Goal: Information Seeking & Learning: Find specific fact

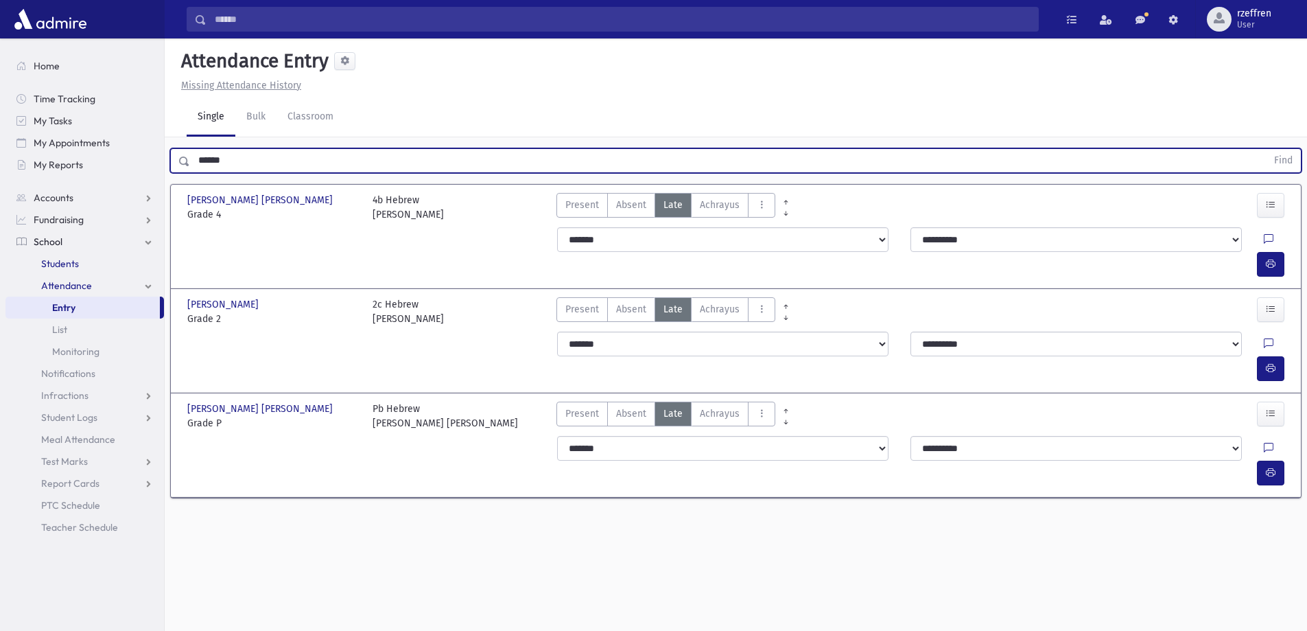
click at [60, 261] on span "Students" at bounding box center [60, 263] width 38 height 12
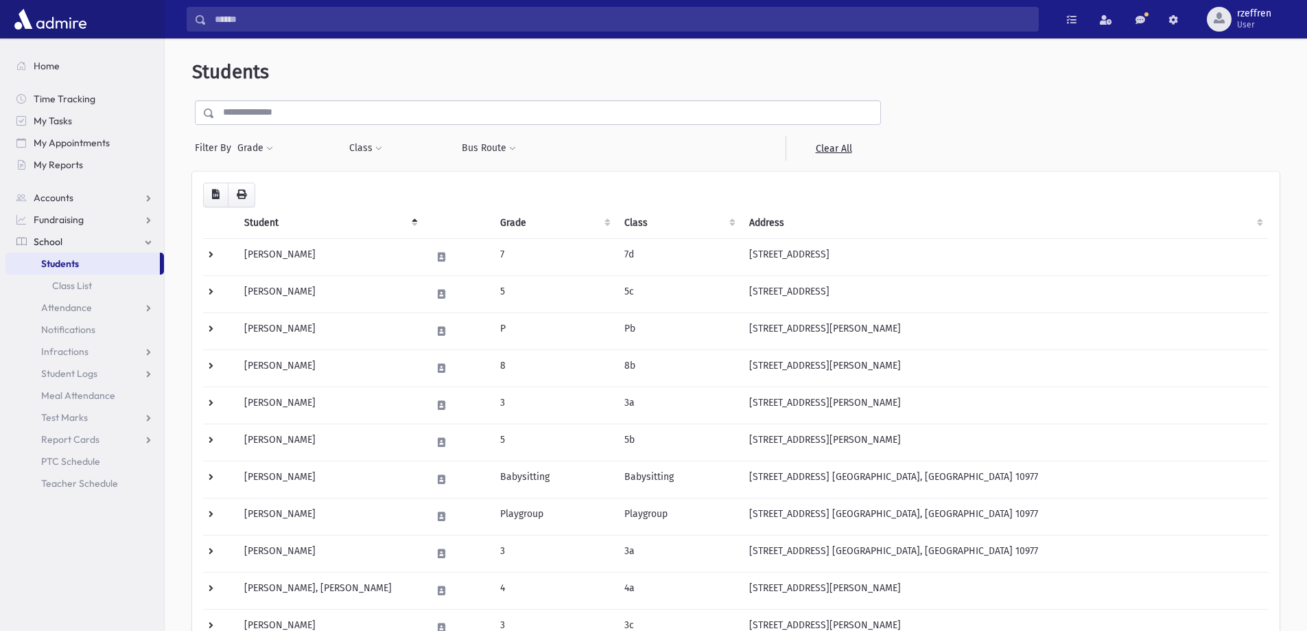
click at [324, 111] on input "text" at bounding box center [548, 112] width 666 height 25
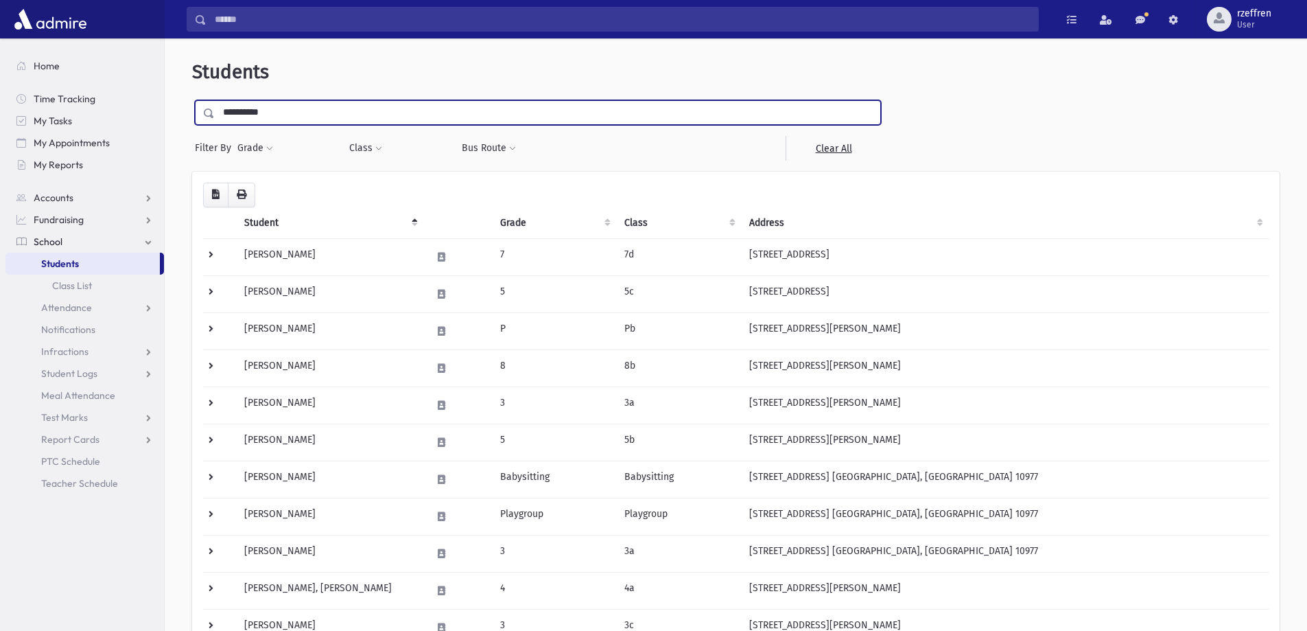
type input "**********"
click at [192, 100] on input "submit" at bounding box center [211, 109] width 38 height 19
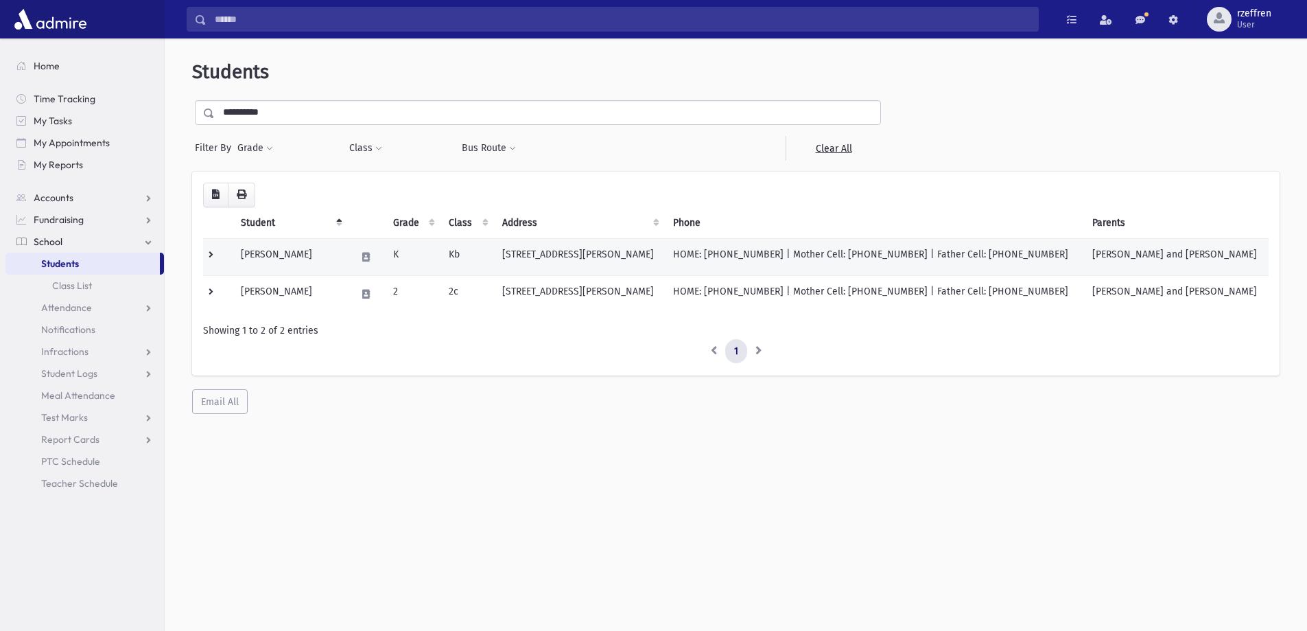
click at [348, 268] on td "[PERSON_NAME]" at bounding box center [290, 256] width 115 height 37
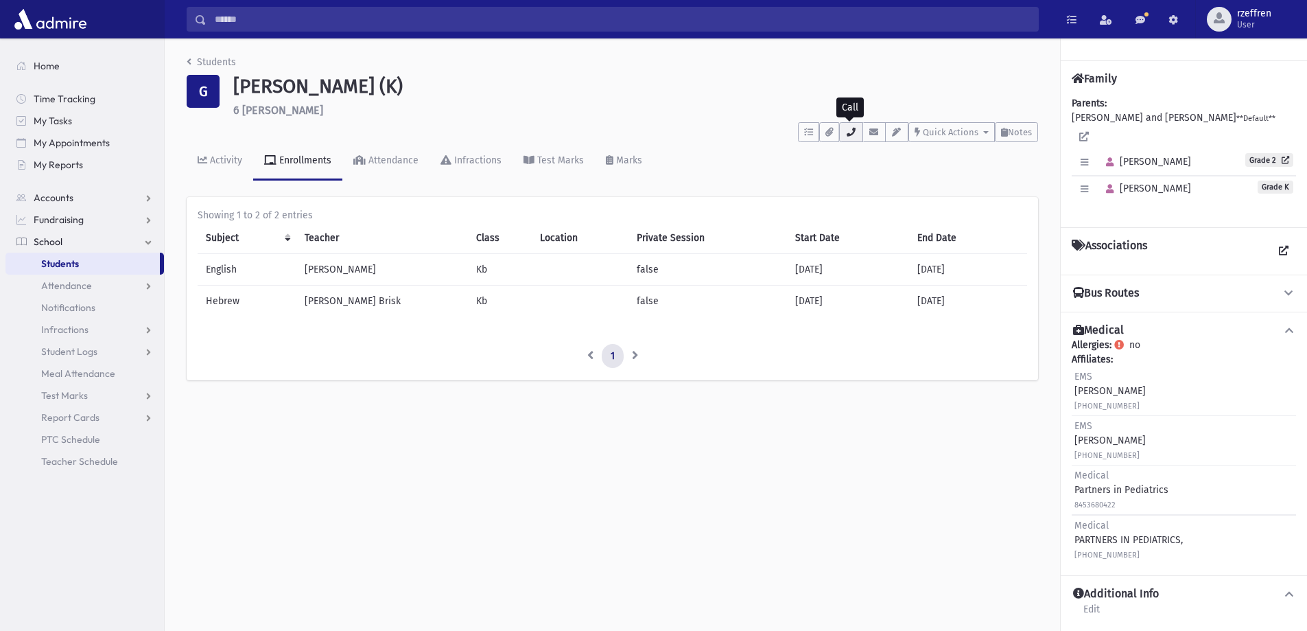
click at [849, 128] on icon "button" at bounding box center [850, 132] width 11 height 9
click at [223, 59] on link "Students" at bounding box center [211, 62] width 49 height 12
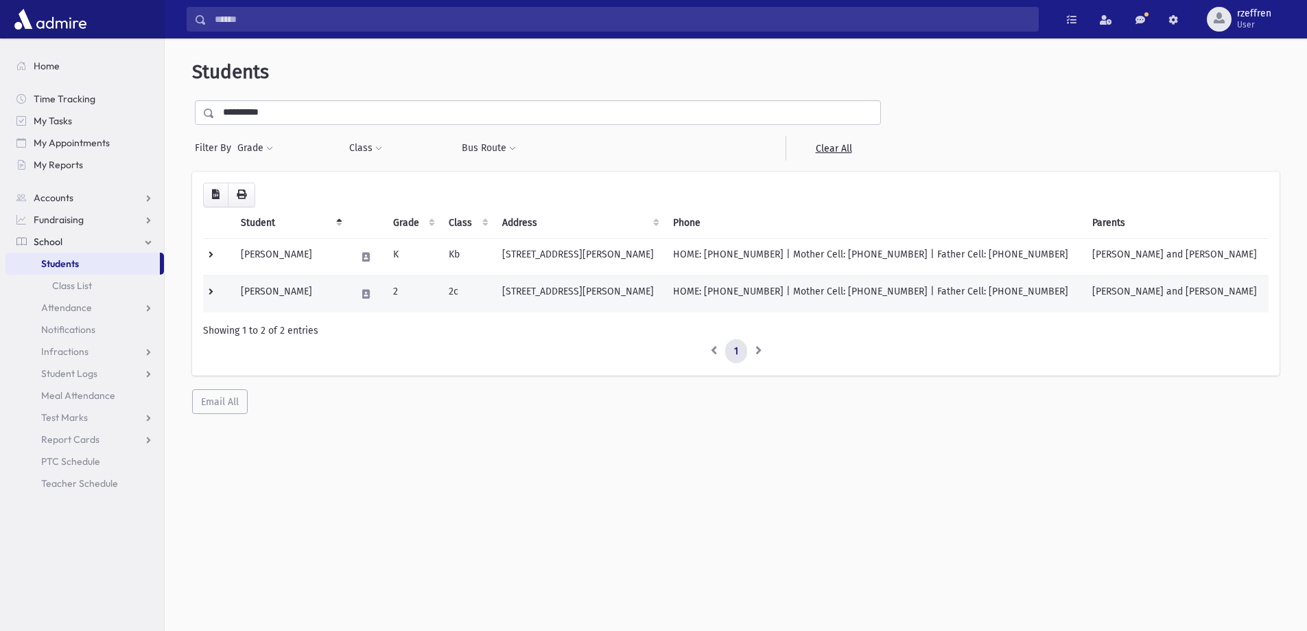
click at [292, 310] on td "[PERSON_NAME]" at bounding box center [290, 293] width 115 height 37
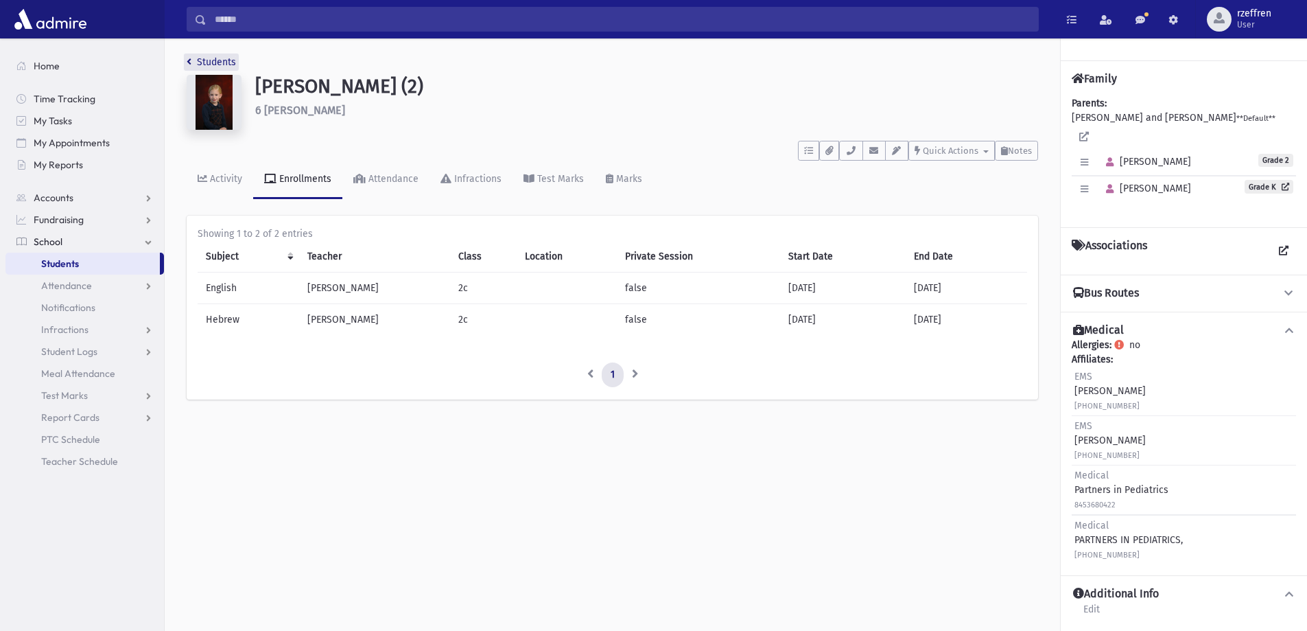
click at [207, 60] on link "Students" at bounding box center [211, 62] width 49 height 12
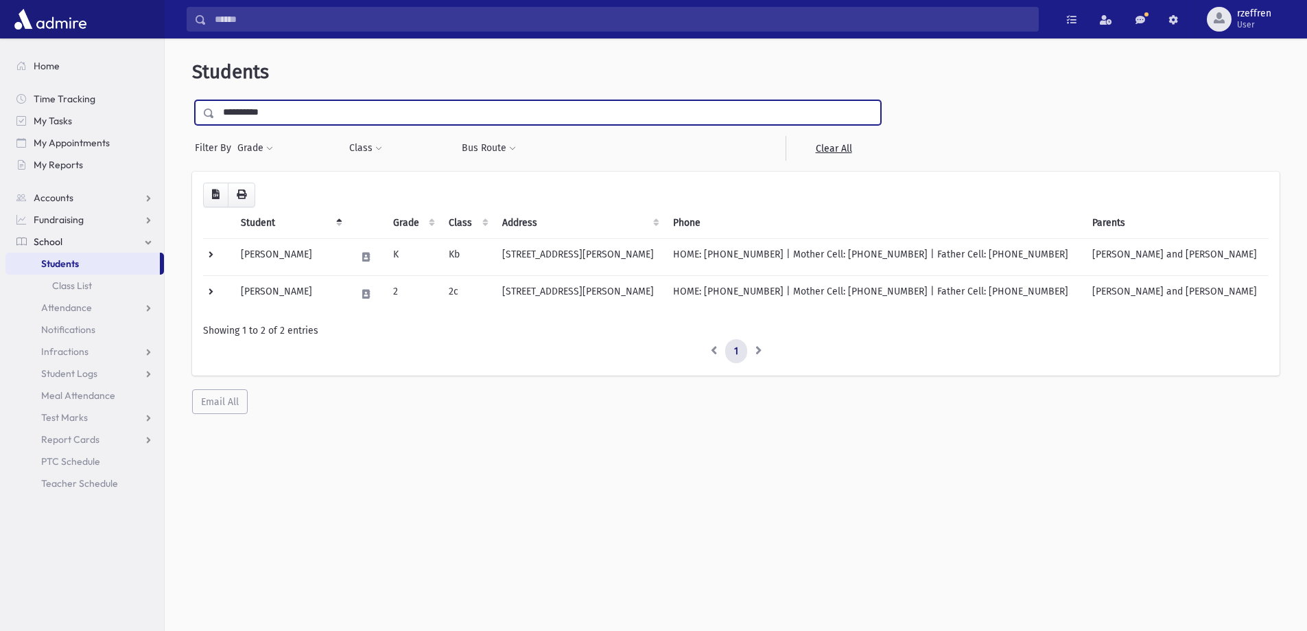
drag, startPoint x: 271, startPoint y: 113, endPoint x: 139, endPoint y: 80, distance: 136.5
click at [151, 90] on div "Search Results All Accounts" at bounding box center [653, 333] width 1307 height 667
type input "****"
click at [192, 100] on input "submit" at bounding box center [211, 109] width 38 height 19
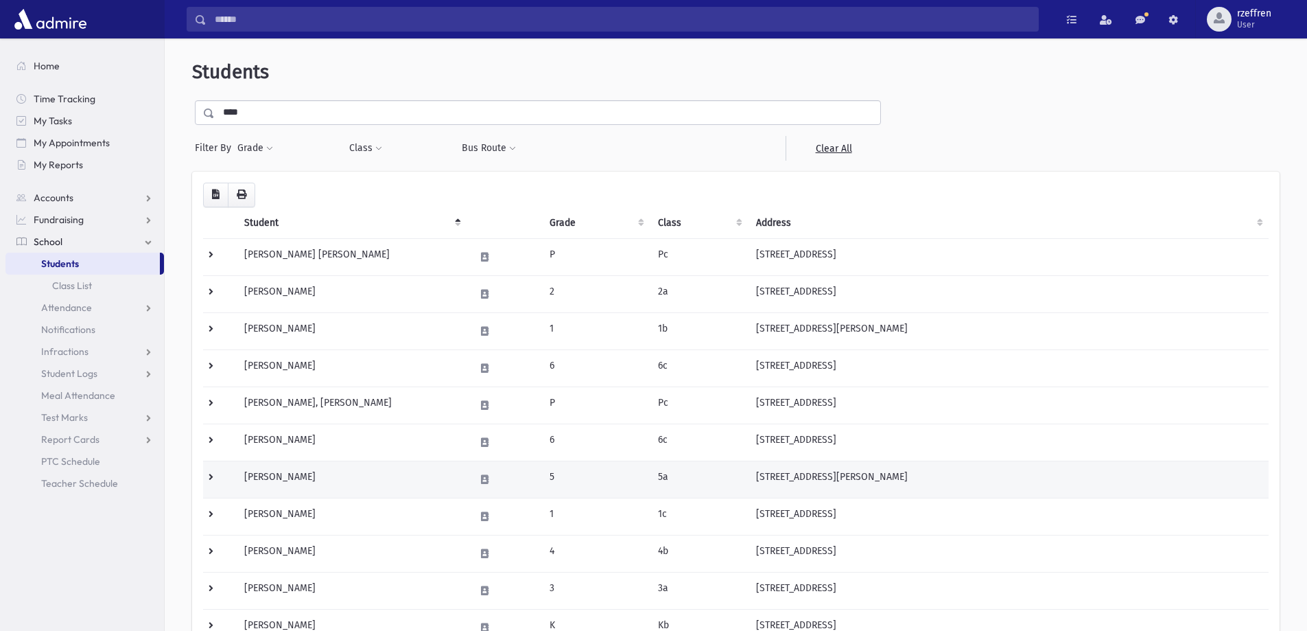
click at [366, 494] on td "Katz, Hindy" at bounding box center [351, 478] width 231 height 37
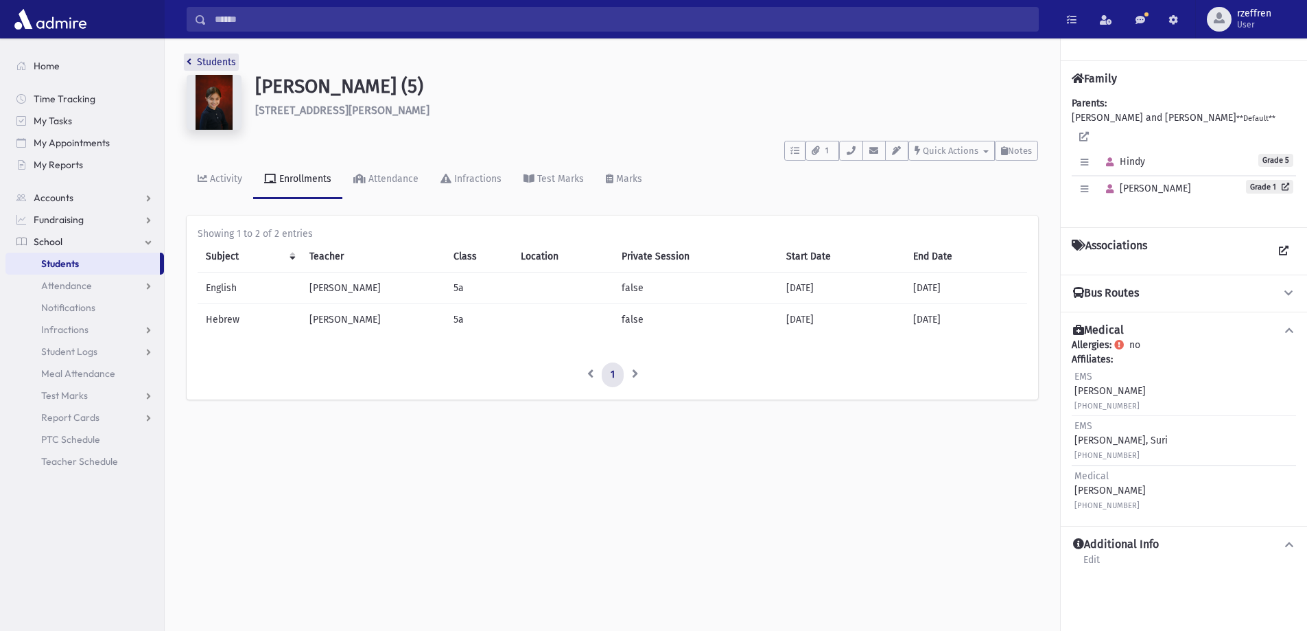
click at [217, 65] on link "Students" at bounding box center [211, 62] width 49 height 12
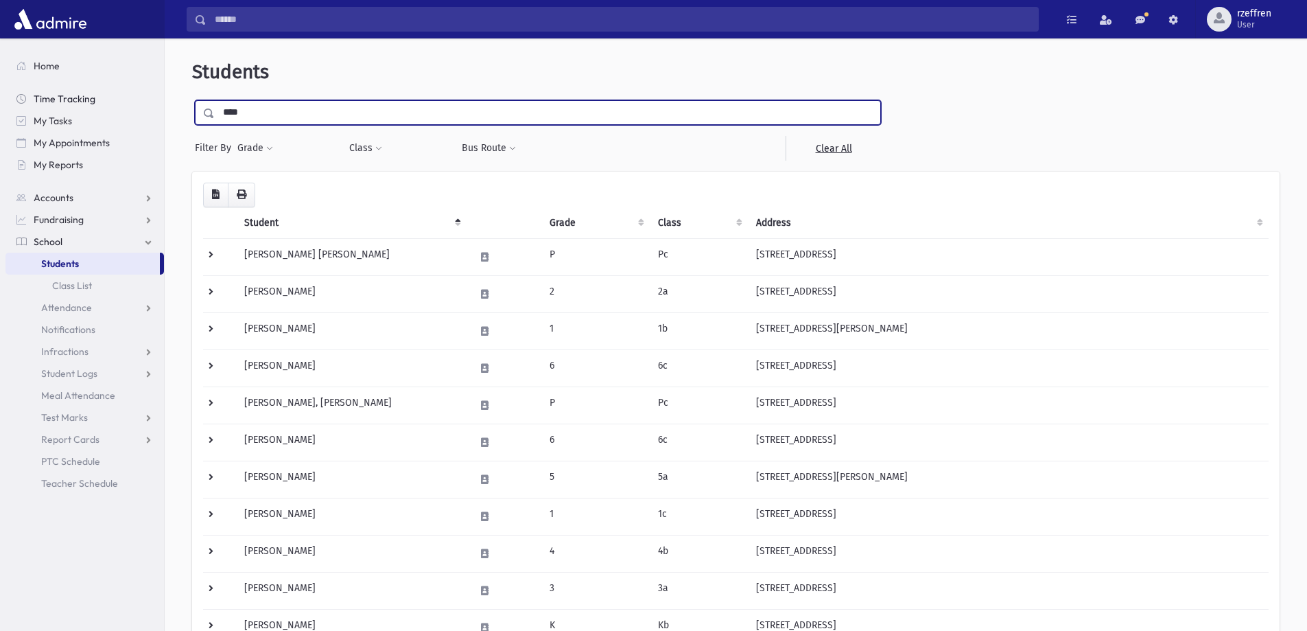
drag, startPoint x: 167, startPoint y: 109, endPoint x: 141, endPoint y: 104, distance: 26.6
click at [141, 109] on div "Search Results All Accounts" at bounding box center [653, 416] width 1307 height 832
type input "******"
click at [192, 100] on input "submit" at bounding box center [211, 109] width 38 height 19
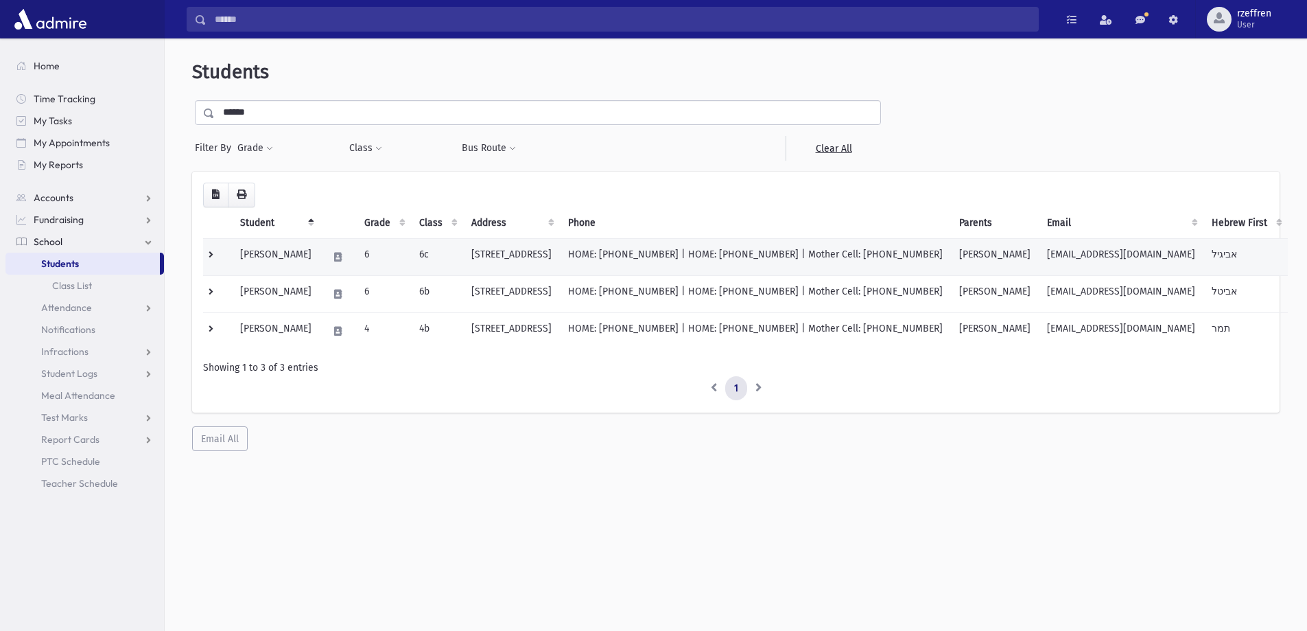
click at [379, 259] on td "6" at bounding box center [383, 256] width 55 height 37
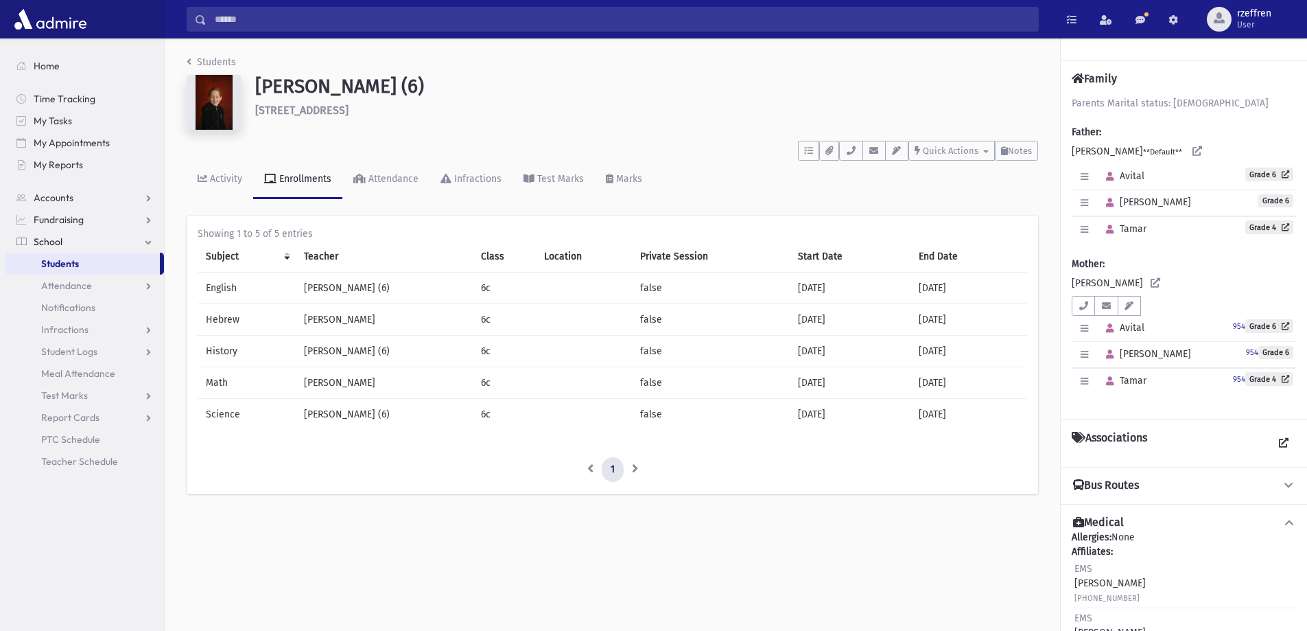
click at [197, 56] on li "Students" at bounding box center [211, 62] width 49 height 14
click at [202, 62] on link "Students" at bounding box center [211, 62] width 49 height 12
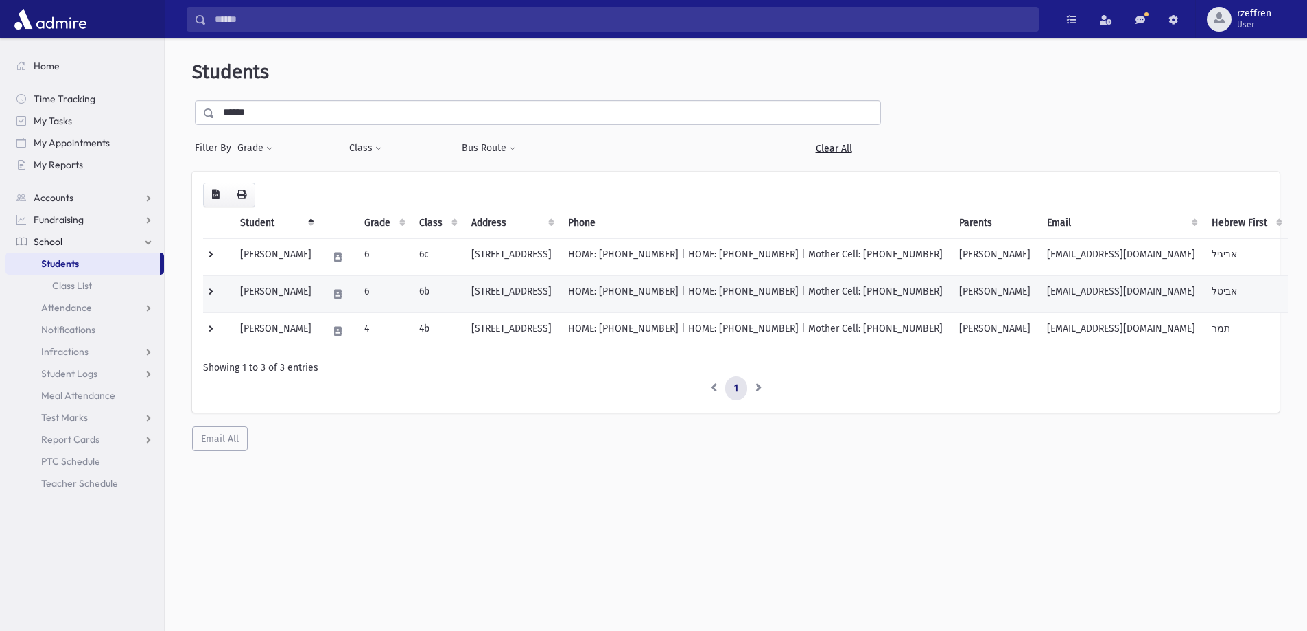
click at [287, 302] on td "[PERSON_NAME]" at bounding box center [276, 293] width 88 height 37
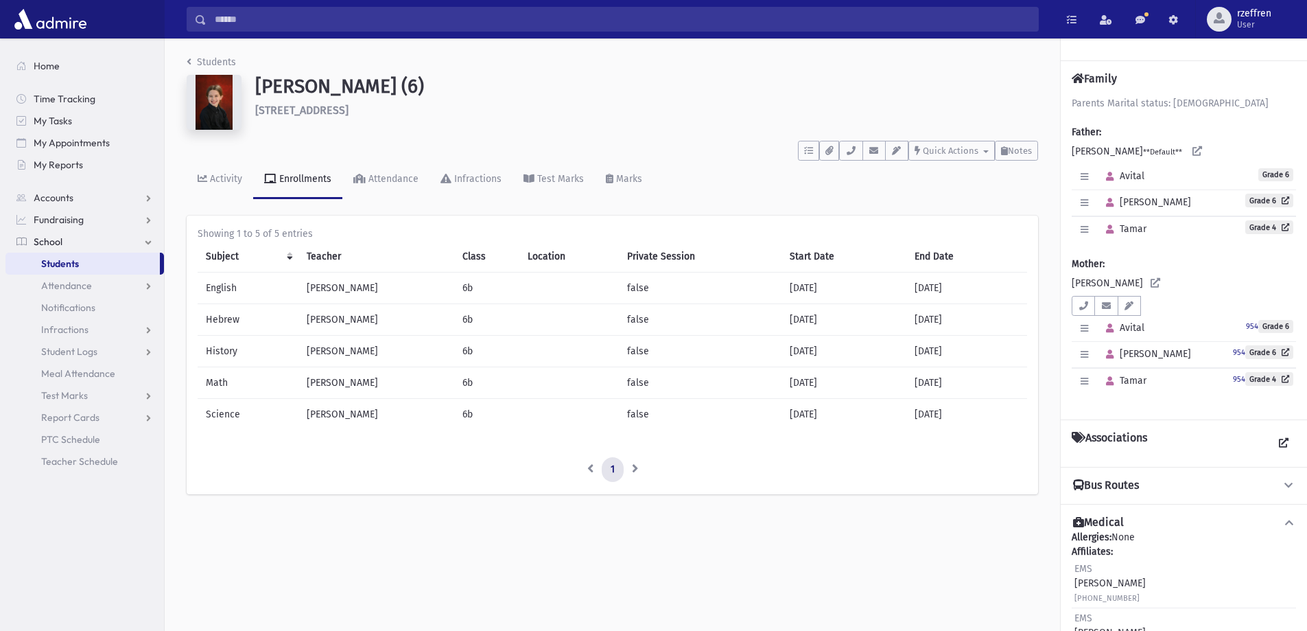
click at [216, 68] on li "Students" at bounding box center [211, 62] width 49 height 14
click at [218, 62] on link "Students" at bounding box center [211, 62] width 49 height 12
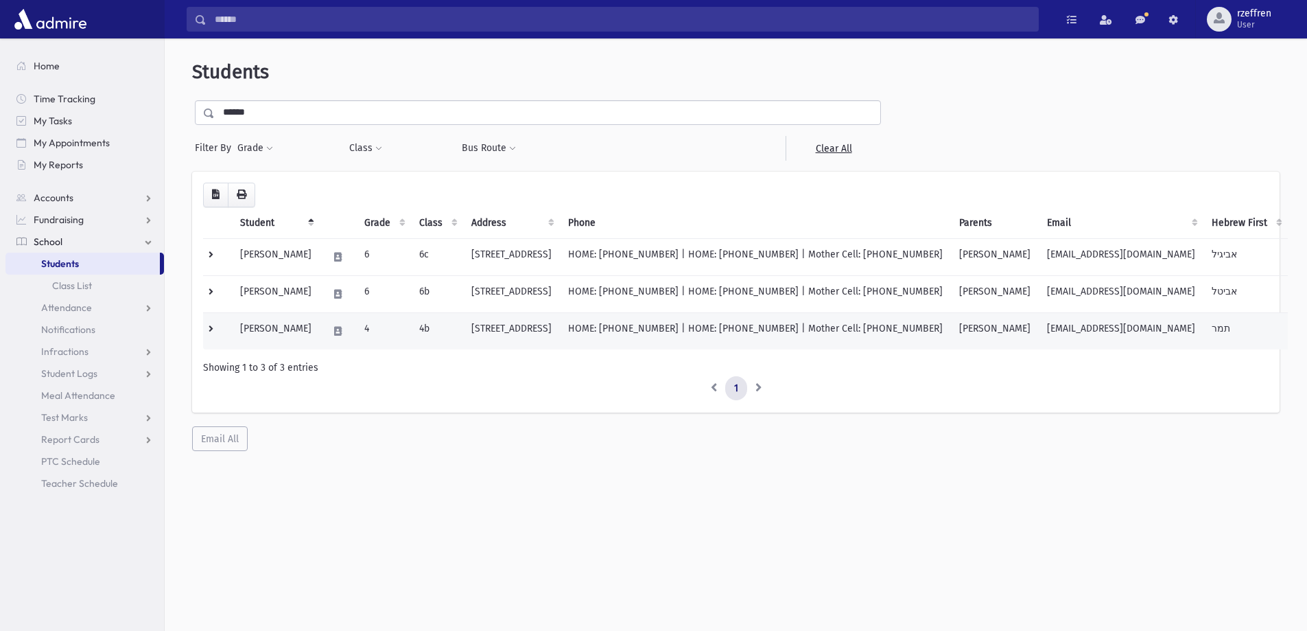
click at [368, 330] on td "4" at bounding box center [383, 330] width 55 height 37
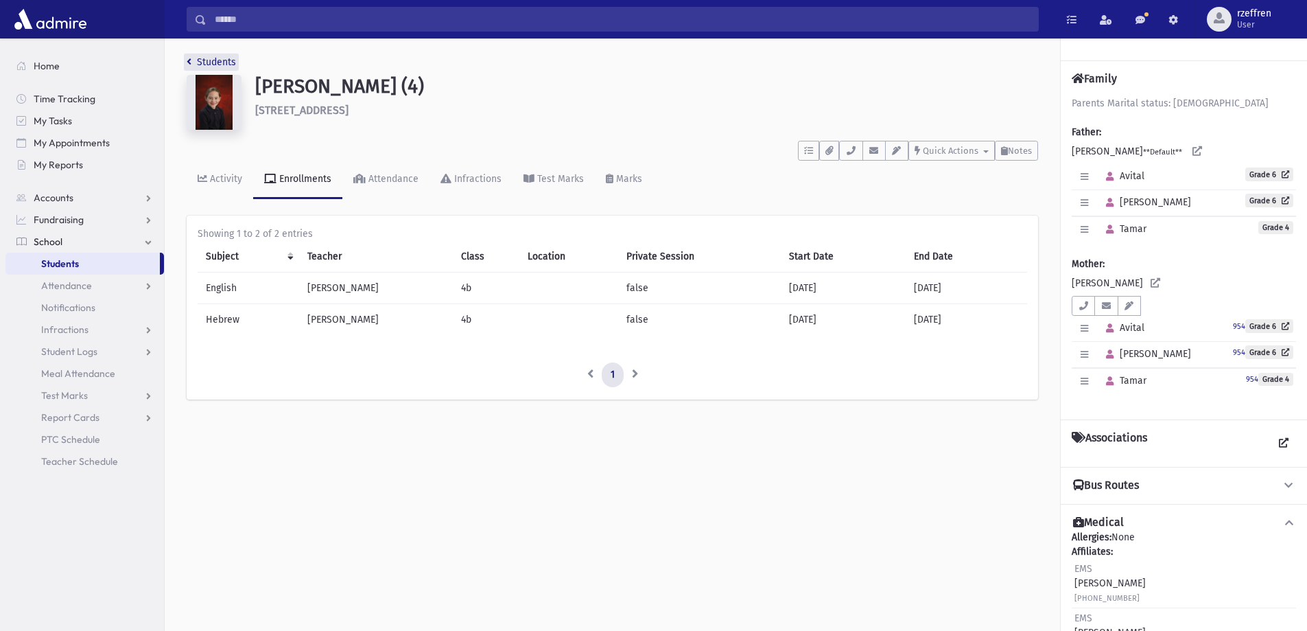
click at [202, 58] on link "Students" at bounding box center [211, 62] width 49 height 12
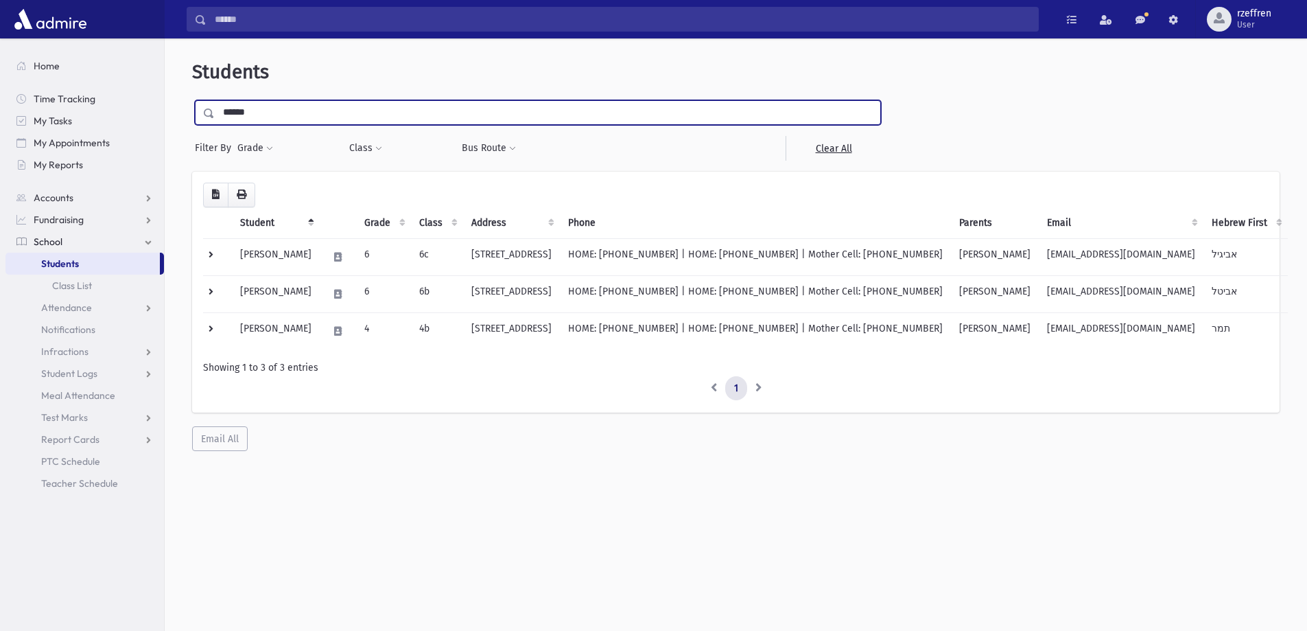
drag, startPoint x: 270, startPoint y: 110, endPoint x: 207, endPoint y: 102, distance: 63.7
click at [207, 102] on div "******" at bounding box center [538, 112] width 686 height 25
drag, startPoint x: 0, startPoint y: 95, endPoint x: 17, endPoint y: 63, distance: 36.5
click at [0, 86] on div "Search Results All Accounts" at bounding box center [653, 333] width 1307 height 667
type input "*******"
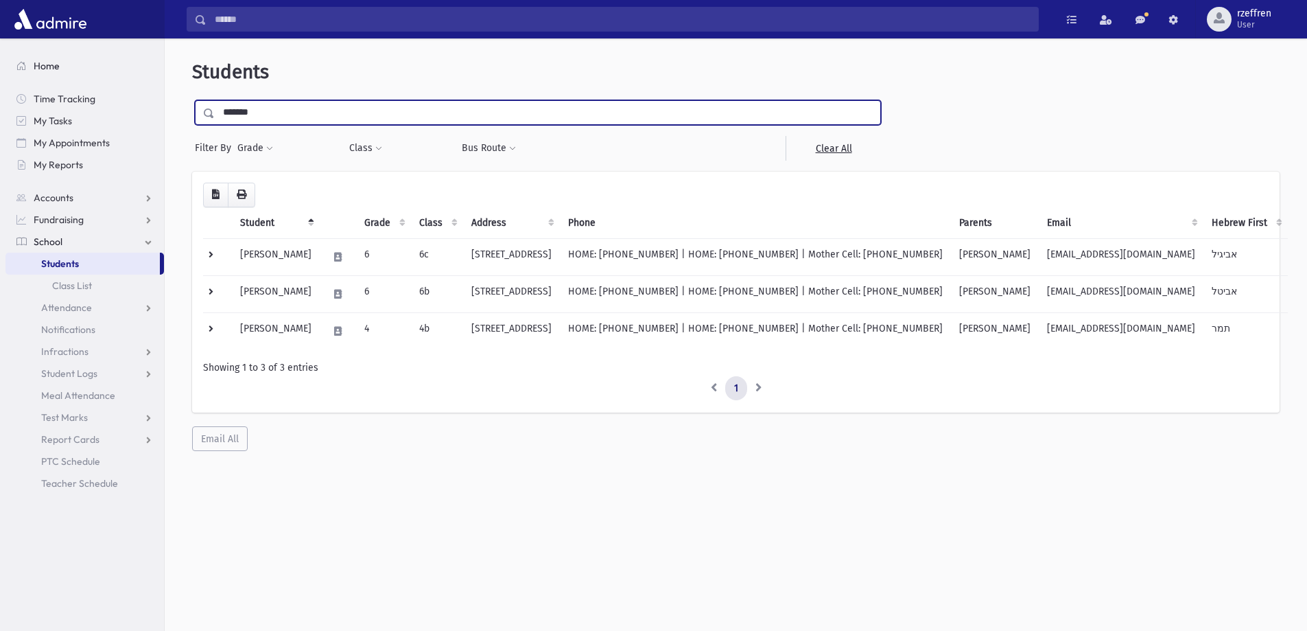
click at [192, 100] on input "submit" at bounding box center [211, 109] width 38 height 19
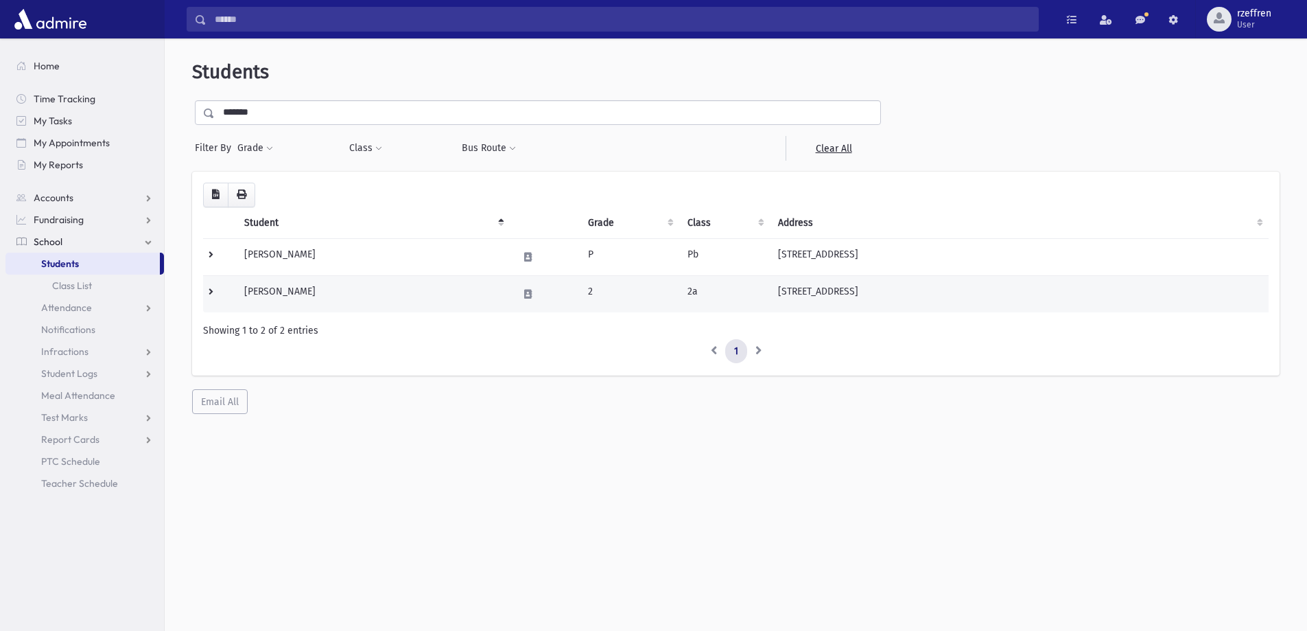
click at [408, 293] on td "Muntner, Nechama Chaya" at bounding box center [373, 293] width 274 height 37
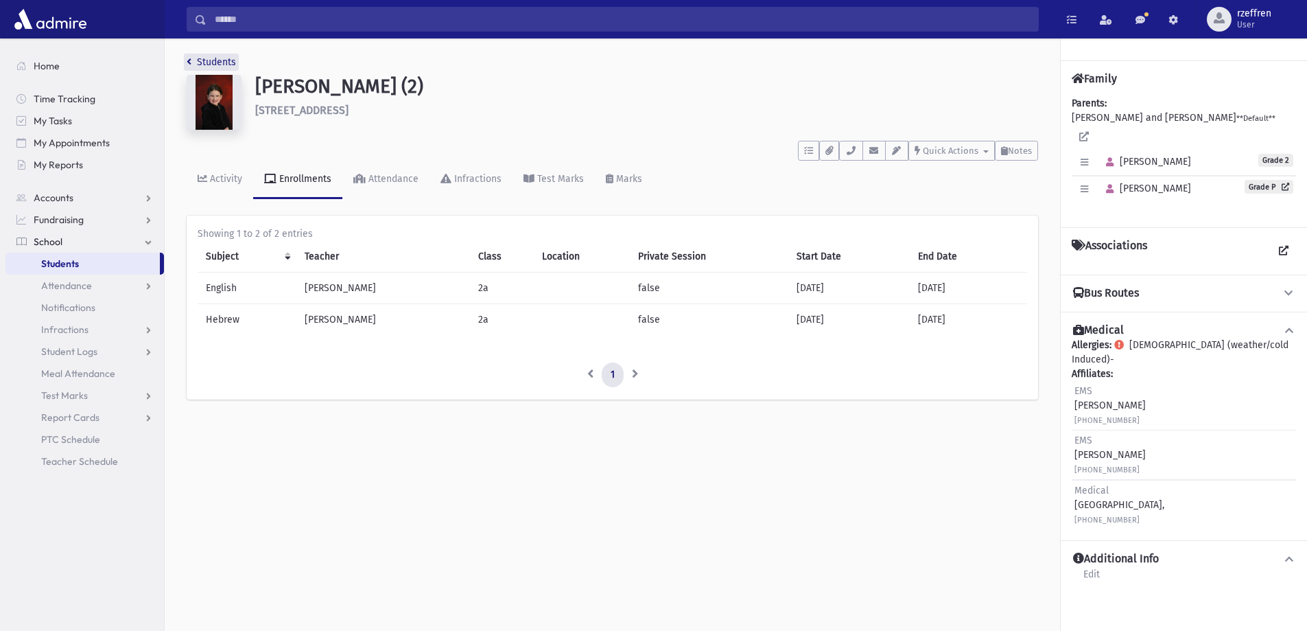
click at [219, 61] on link "Students" at bounding box center [211, 62] width 49 height 12
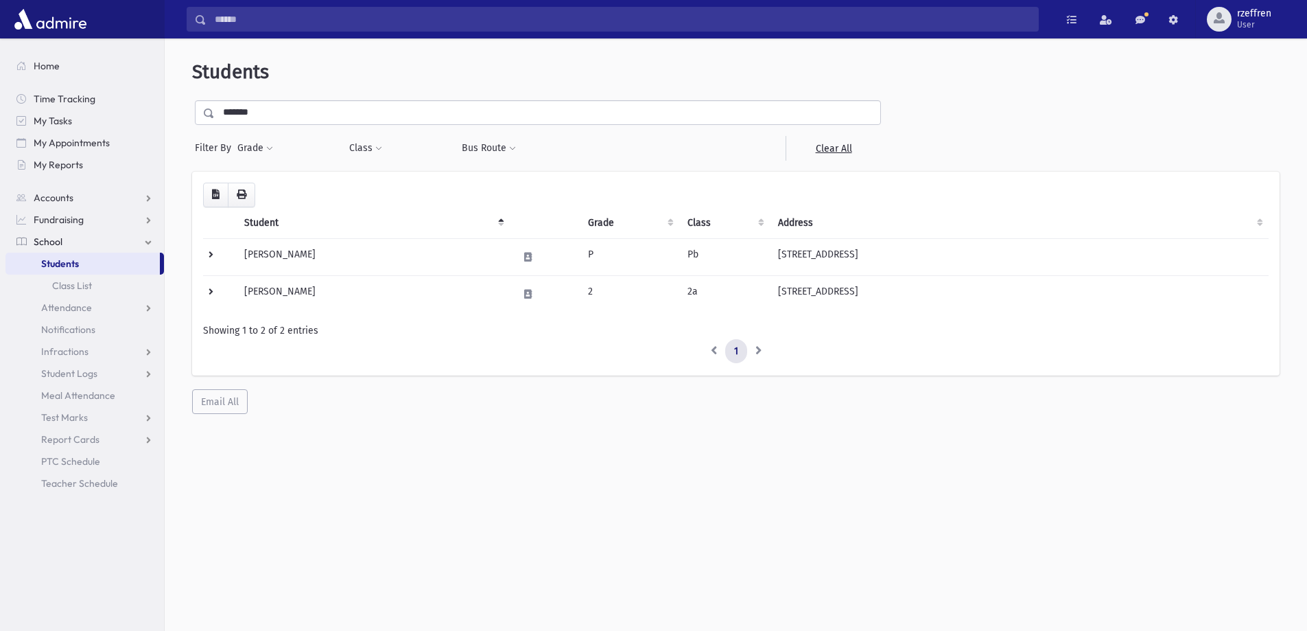
drag, startPoint x: 0, startPoint y: 77, endPoint x: 0, endPoint y: 15, distance: 61.8
click at [0, 44] on div "Search Results All Accounts" at bounding box center [653, 333] width 1307 height 667
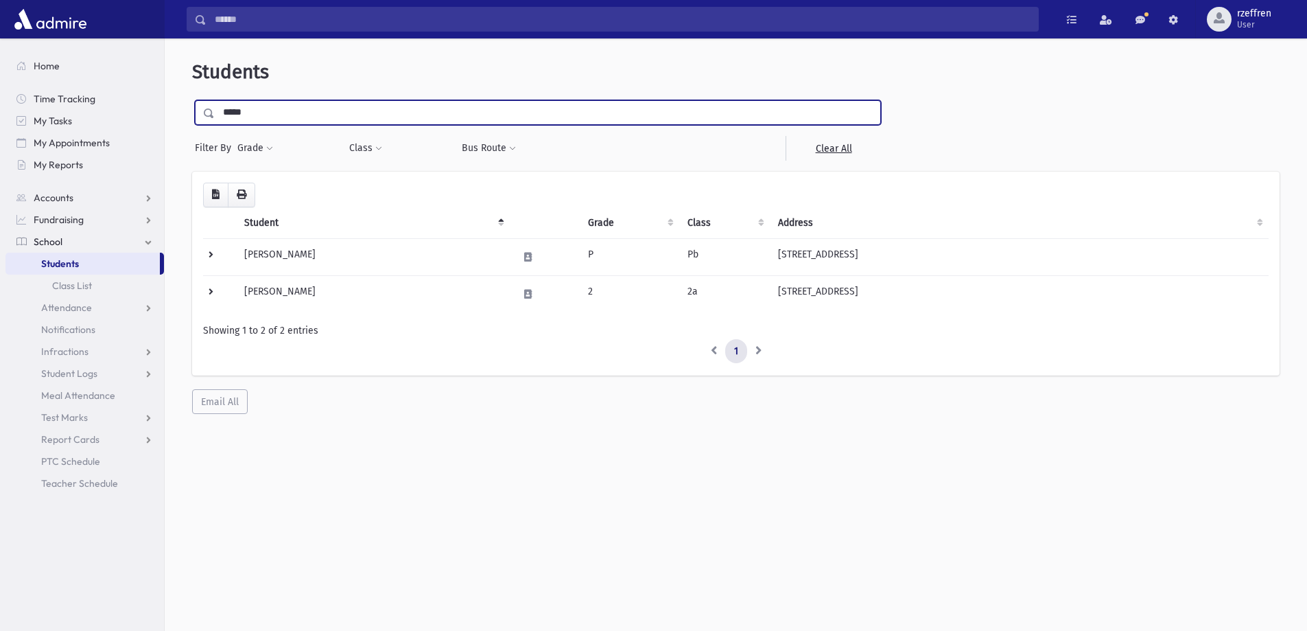
type input "*****"
click at [192, 100] on input "submit" at bounding box center [211, 109] width 38 height 19
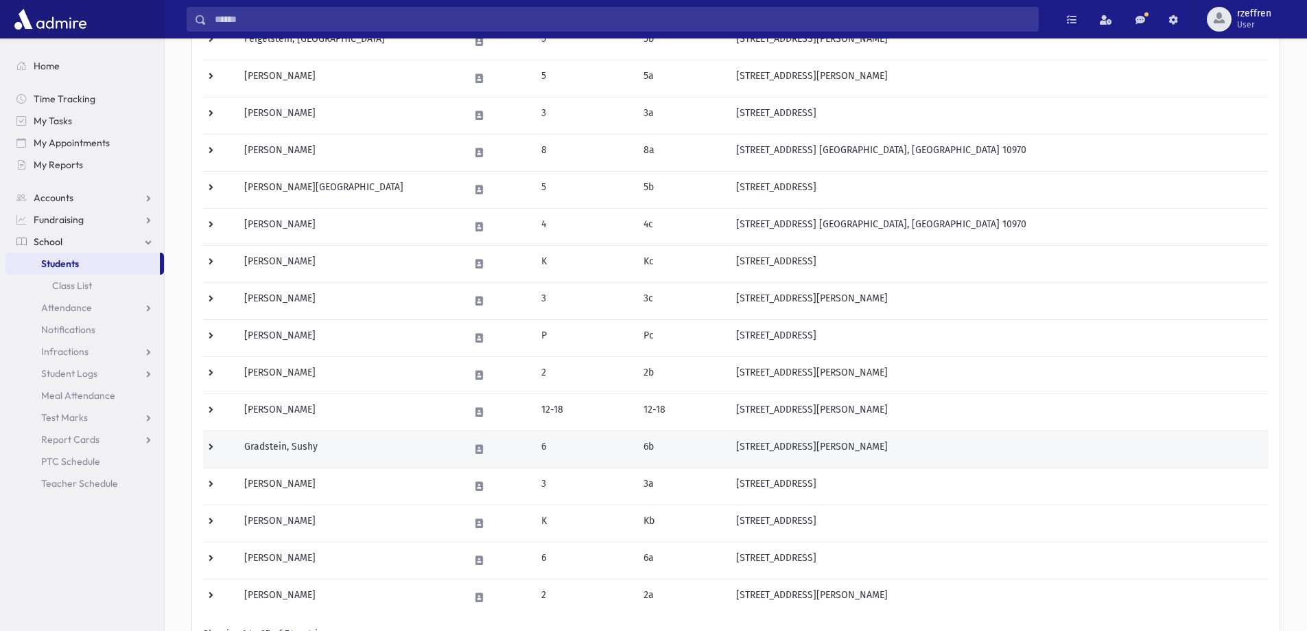
scroll to position [683, 0]
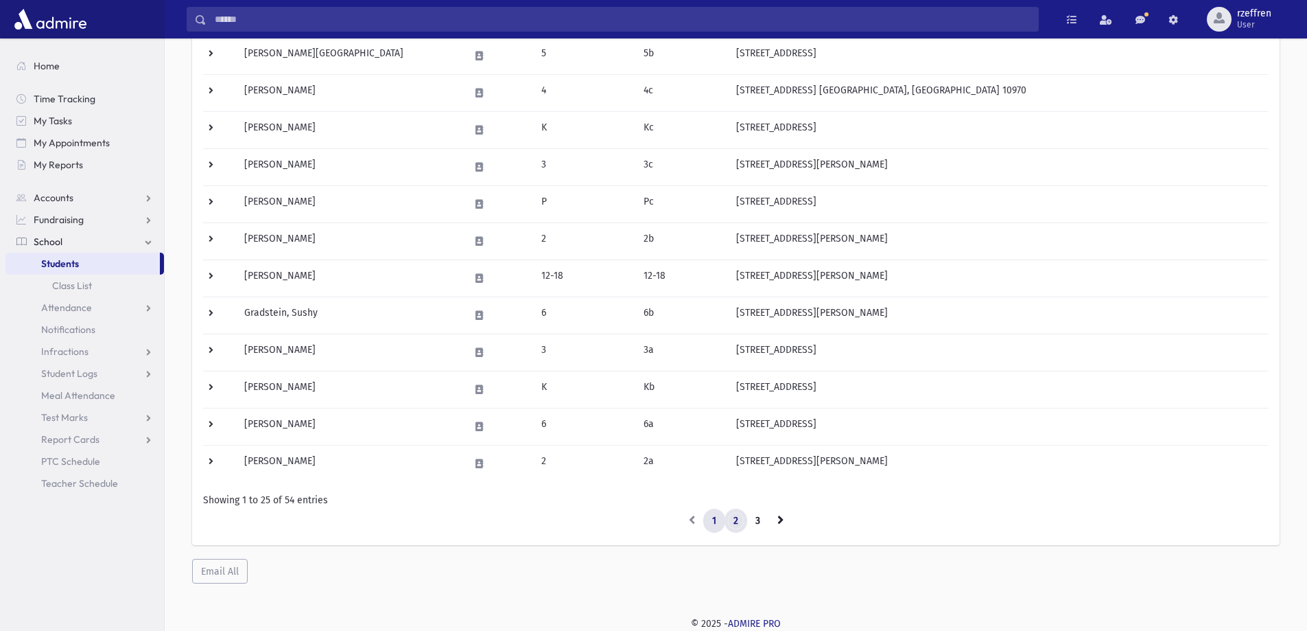
click at [737, 527] on link "2" at bounding box center [736, 520] width 23 height 25
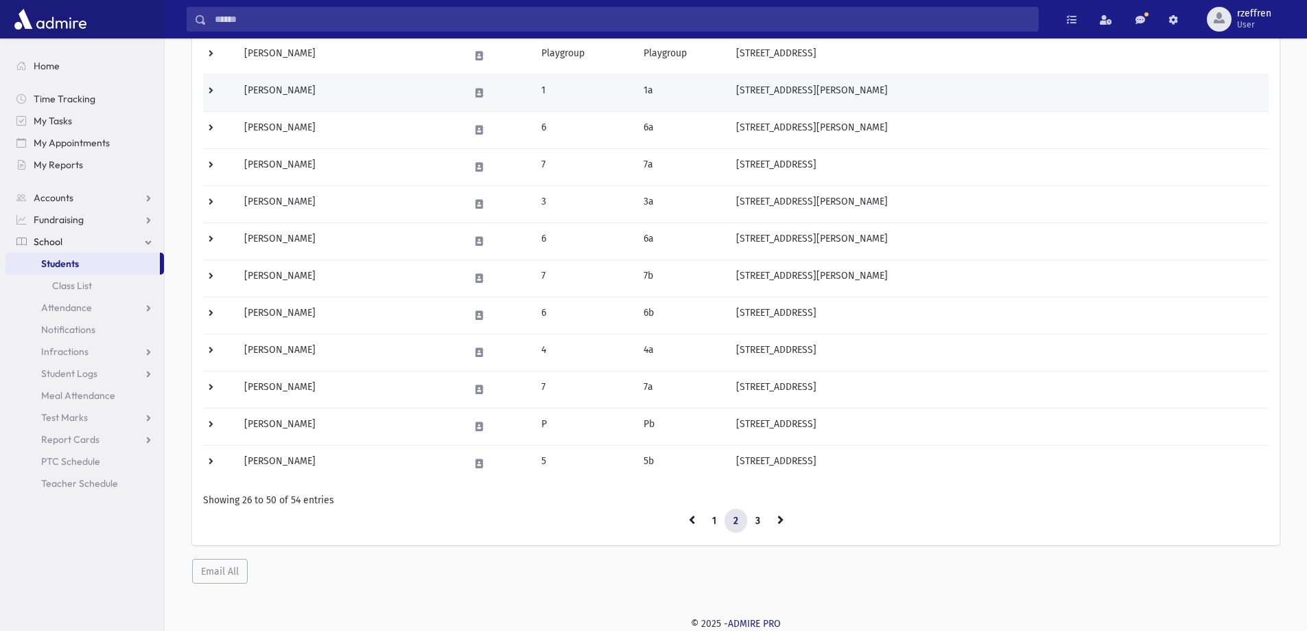
click at [367, 80] on td "[PERSON_NAME]" at bounding box center [348, 92] width 225 height 37
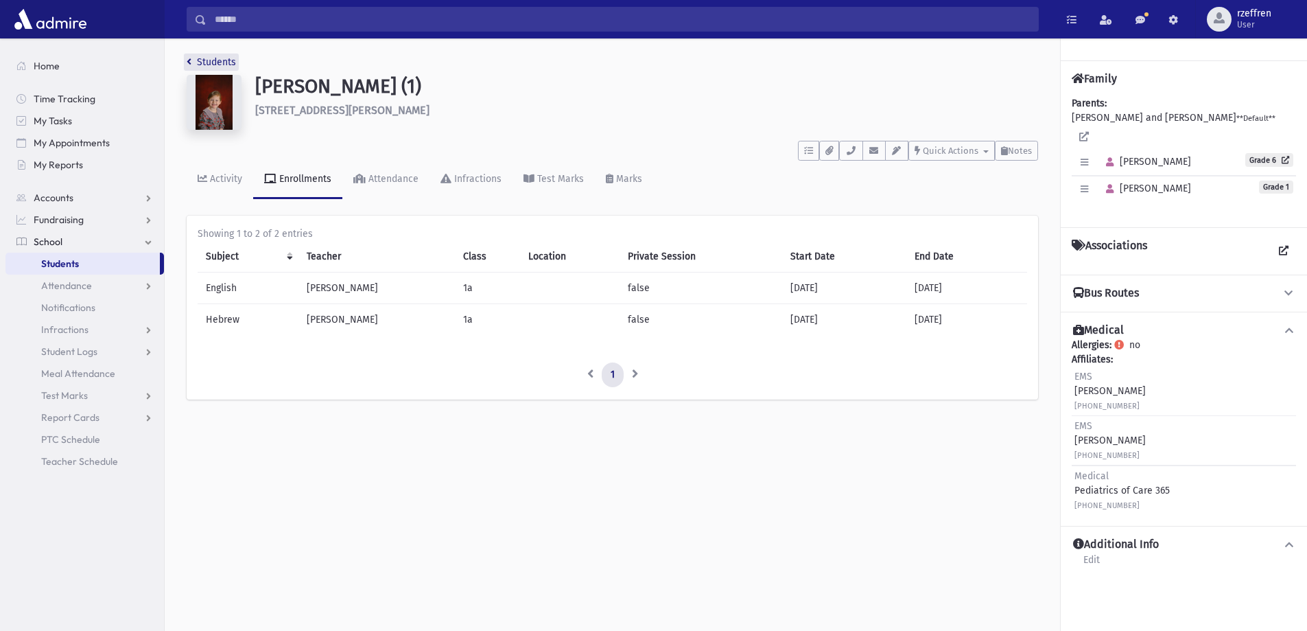
click at [222, 65] on link "Students" at bounding box center [211, 62] width 49 height 12
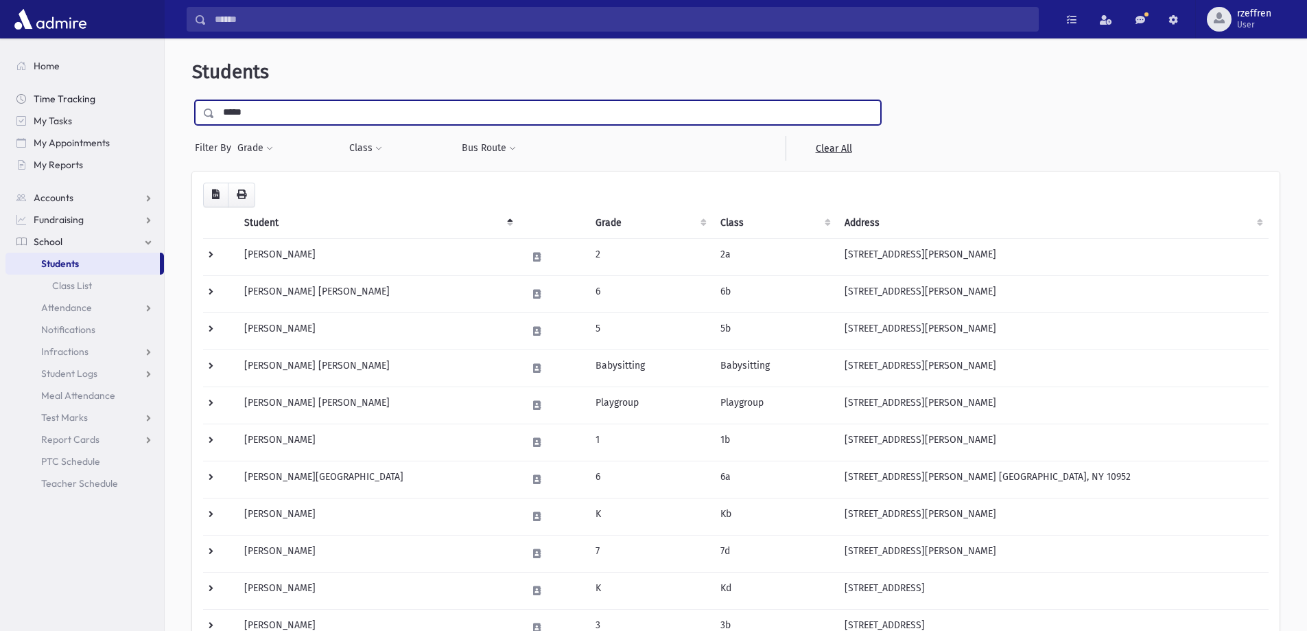
drag, startPoint x: 257, startPoint y: 111, endPoint x: 149, endPoint y: 97, distance: 108.6
type input "*****"
click at [192, 100] on input "submit" at bounding box center [211, 109] width 38 height 19
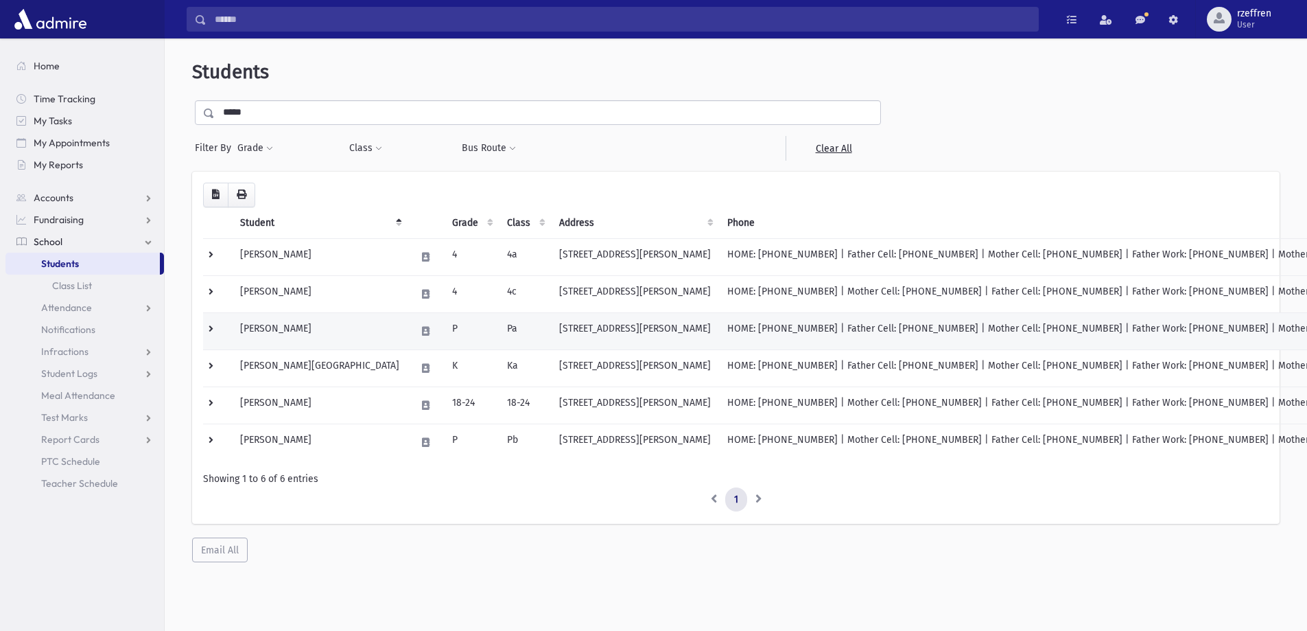
click at [299, 339] on td "[PERSON_NAME]" at bounding box center [320, 330] width 176 height 37
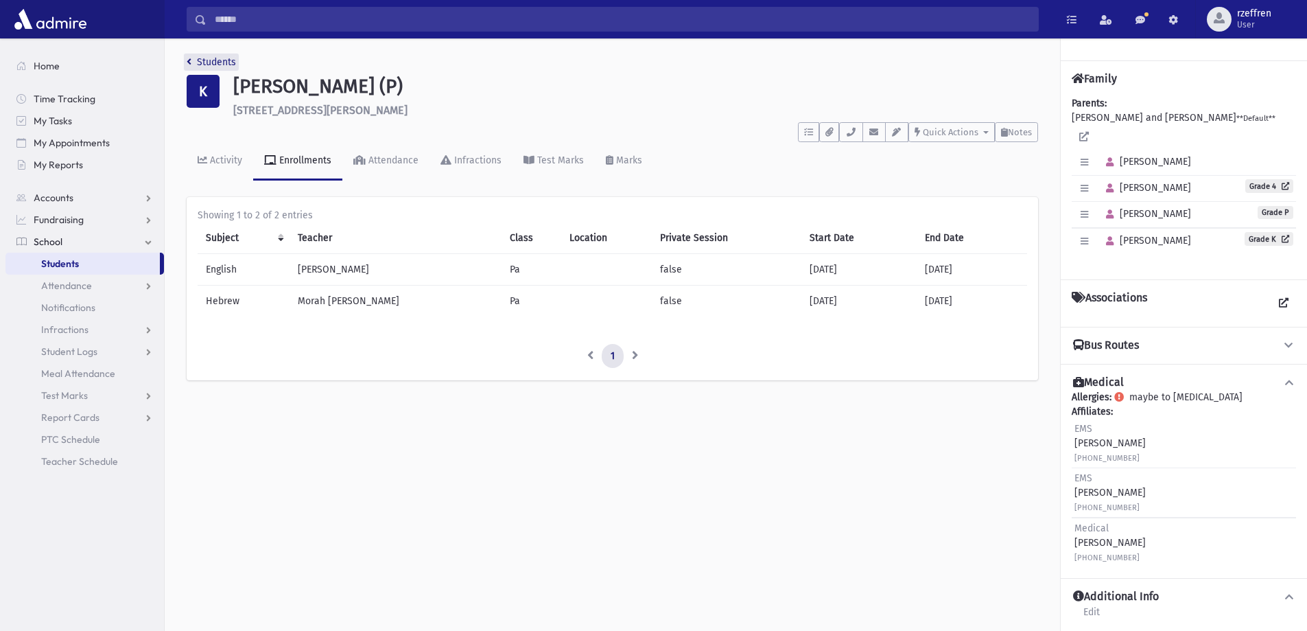
click at [196, 62] on link "Students" at bounding box center [211, 62] width 49 height 12
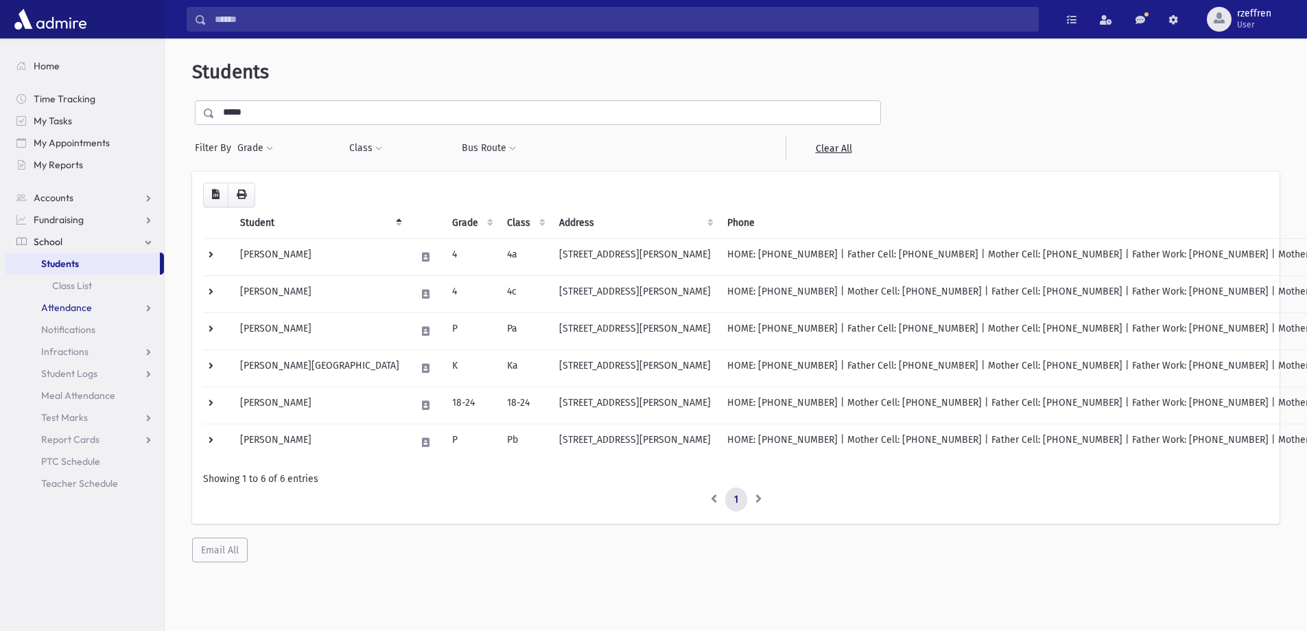
click at [51, 303] on span "Attendance" at bounding box center [66, 307] width 51 height 12
click at [69, 325] on span "Entry" at bounding box center [63, 329] width 23 height 12
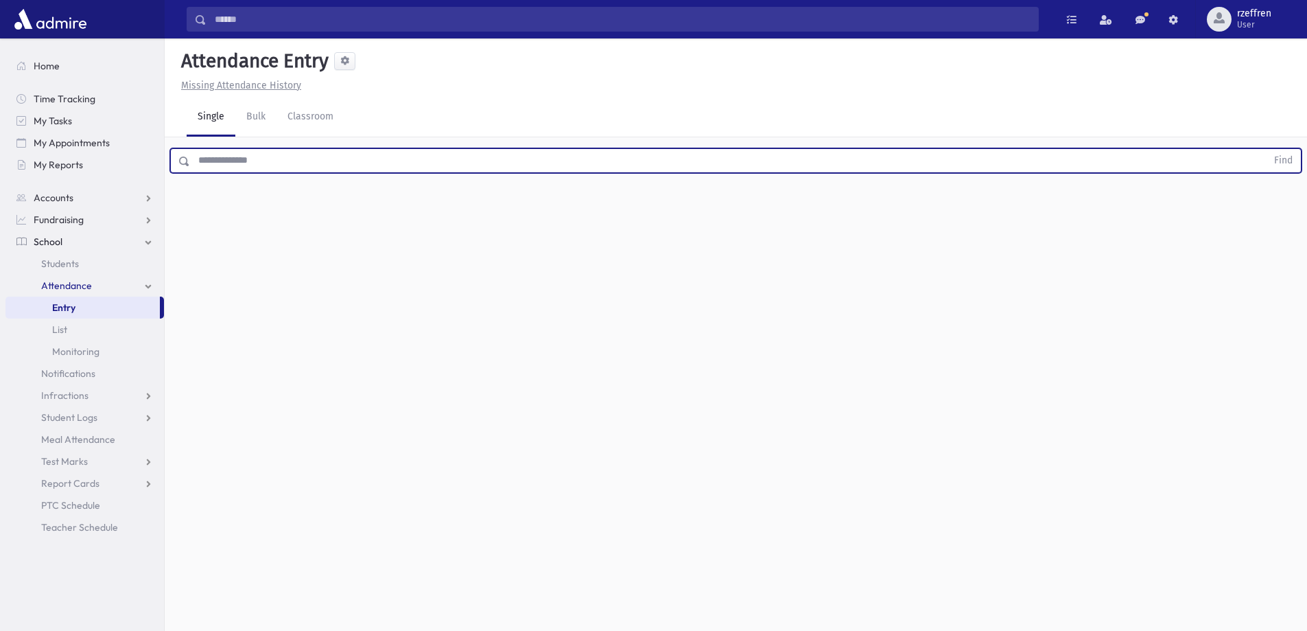
click at [339, 158] on input "text" at bounding box center [728, 160] width 1077 height 25
click at [1266, 149] on button "Find" at bounding box center [1283, 160] width 35 height 23
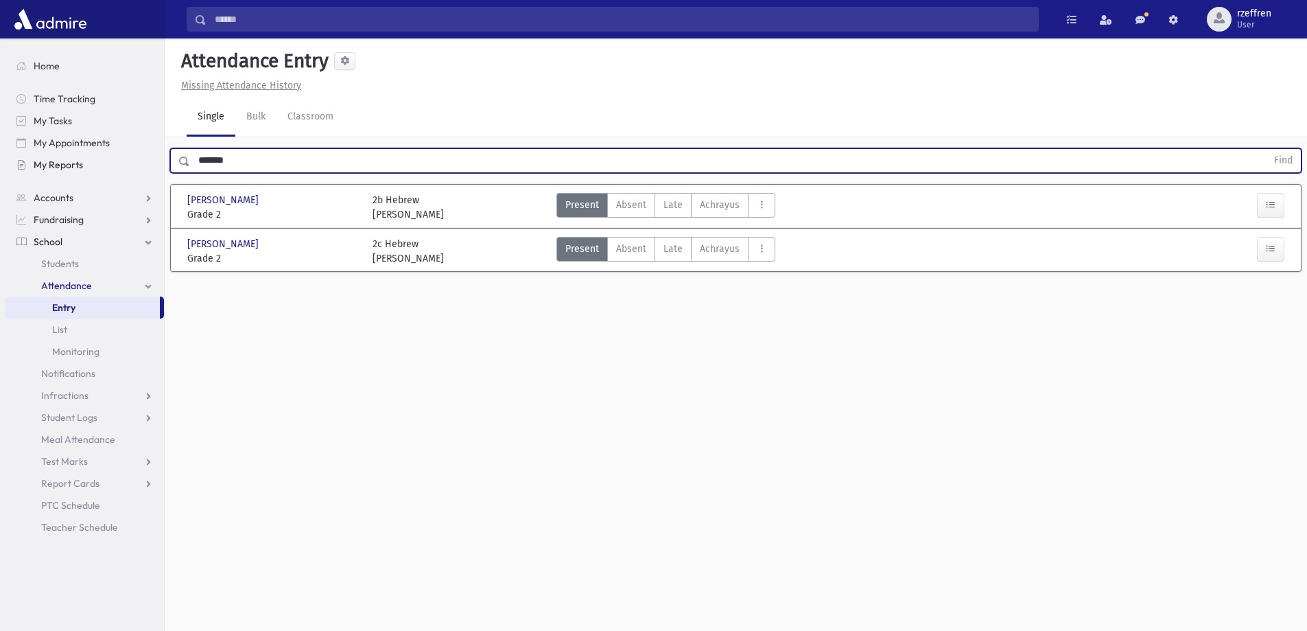
drag, startPoint x: 227, startPoint y: 158, endPoint x: 63, endPoint y: 170, distance: 164.4
click at [63, 170] on div "Search Results All Accounts" at bounding box center [653, 330] width 1307 height 661
click at [1266, 149] on button "Find" at bounding box center [1283, 160] width 35 height 23
drag, startPoint x: 6, startPoint y: 186, endPoint x: 0, endPoint y: 192, distance: 8.7
click at [0, 192] on div "Search Results All Accounts" at bounding box center [653, 330] width 1307 height 661
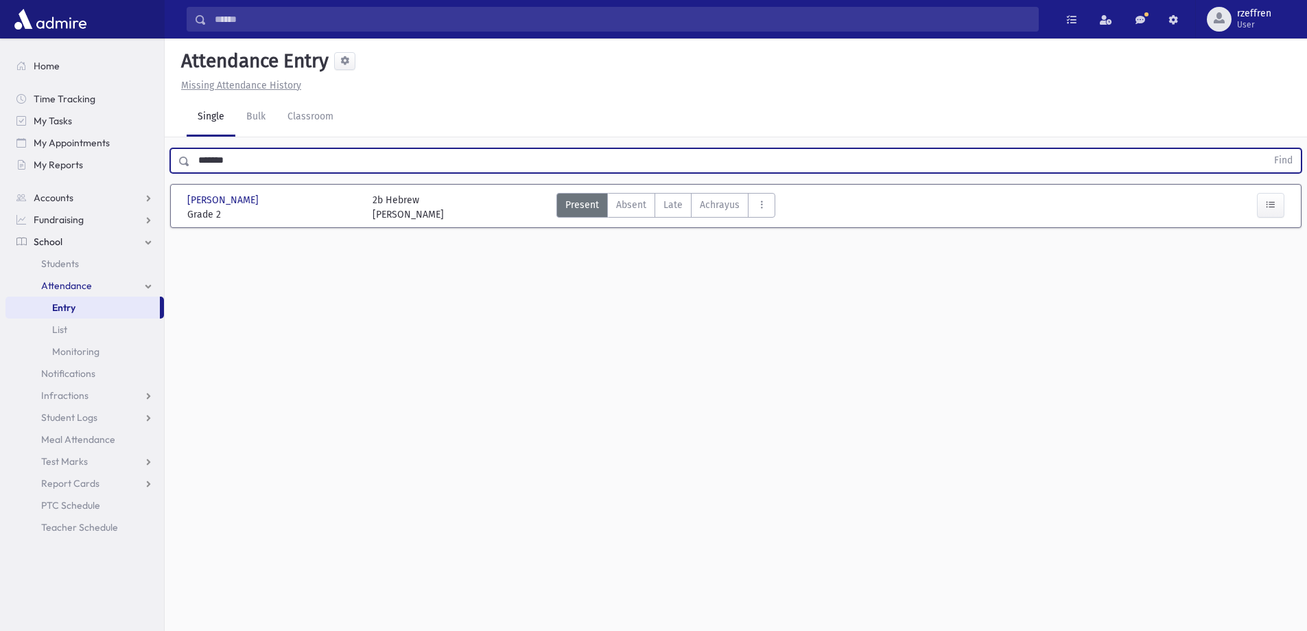
click at [1266, 149] on button "Find" at bounding box center [1283, 160] width 35 height 23
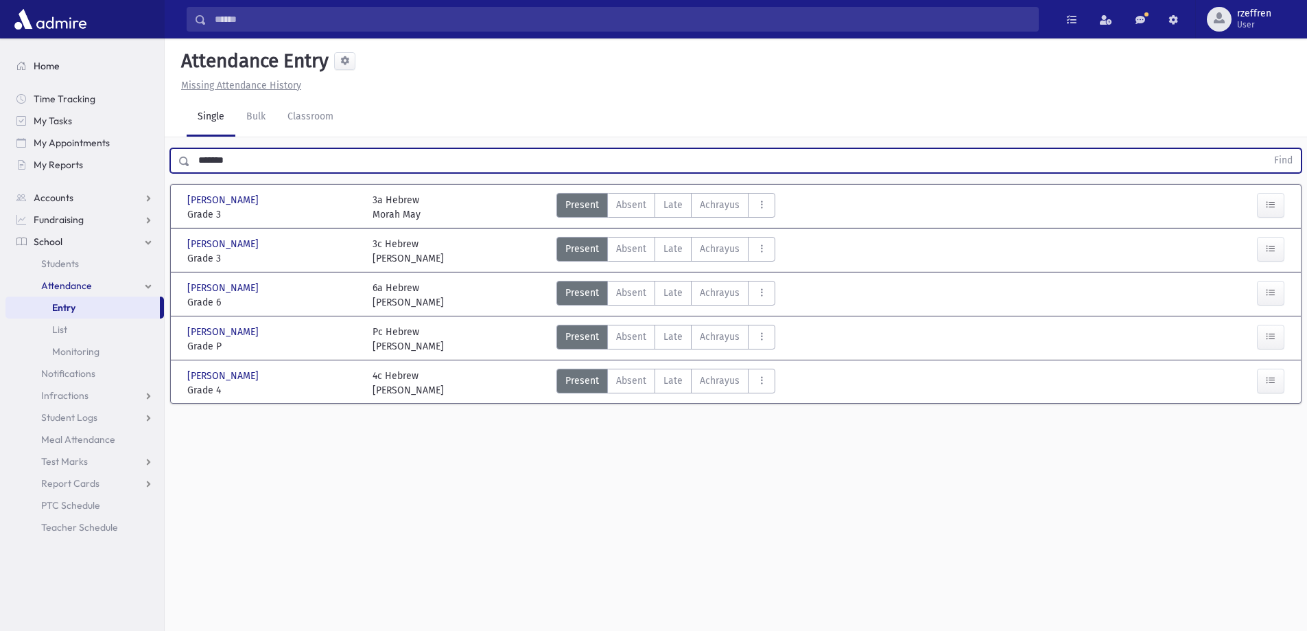
drag, startPoint x: 255, startPoint y: 169, endPoint x: 55, endPoint y: 62, distance: 227.1
click at [57, 97] on div "Search Results All Accounts" at bounding box center [653, 330] width 1307 height 661
click at [1266, 149] on button "Find" at bounding box center [1283, 160] width 35 height 23
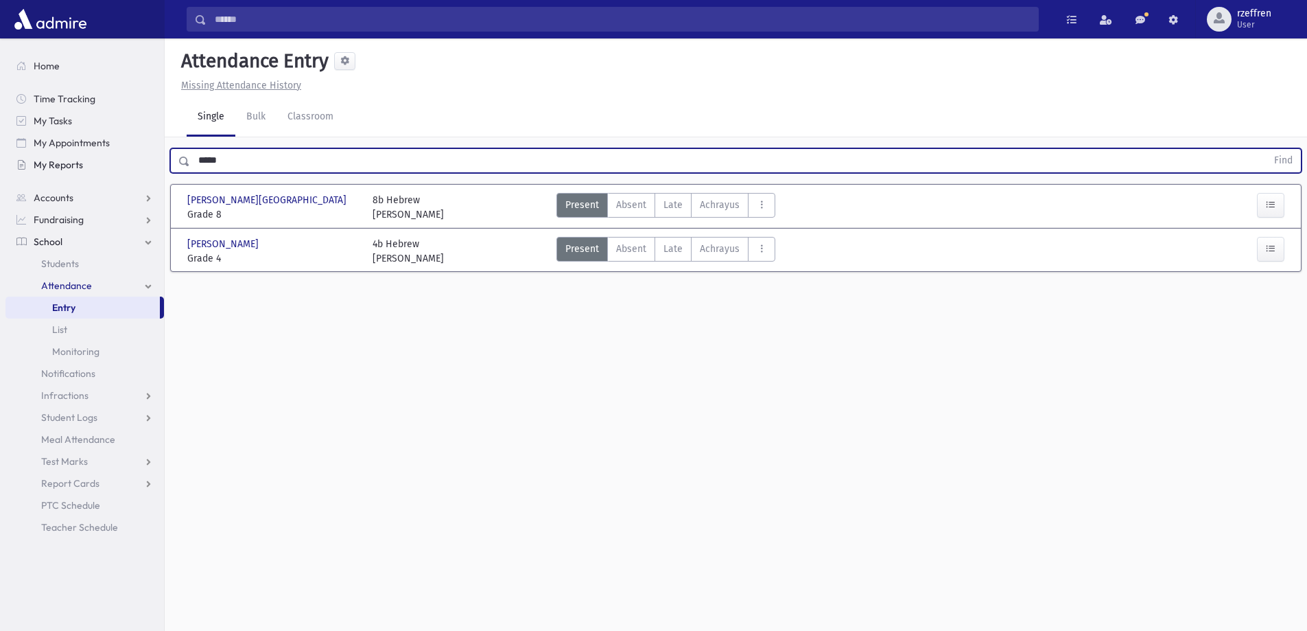
drag, startPoint x: 257, startPoint y: 163, endPoint x: 97, endPoint y: 152, distance: 160.2
click at [113, 163] on div "Search Results All Accounts" at bounding box center [653, 330] width 1307 height 661
type input "*******"
click at [1266, 149] on button "Find" at bounding box center [1283, 160] width 35 height 23
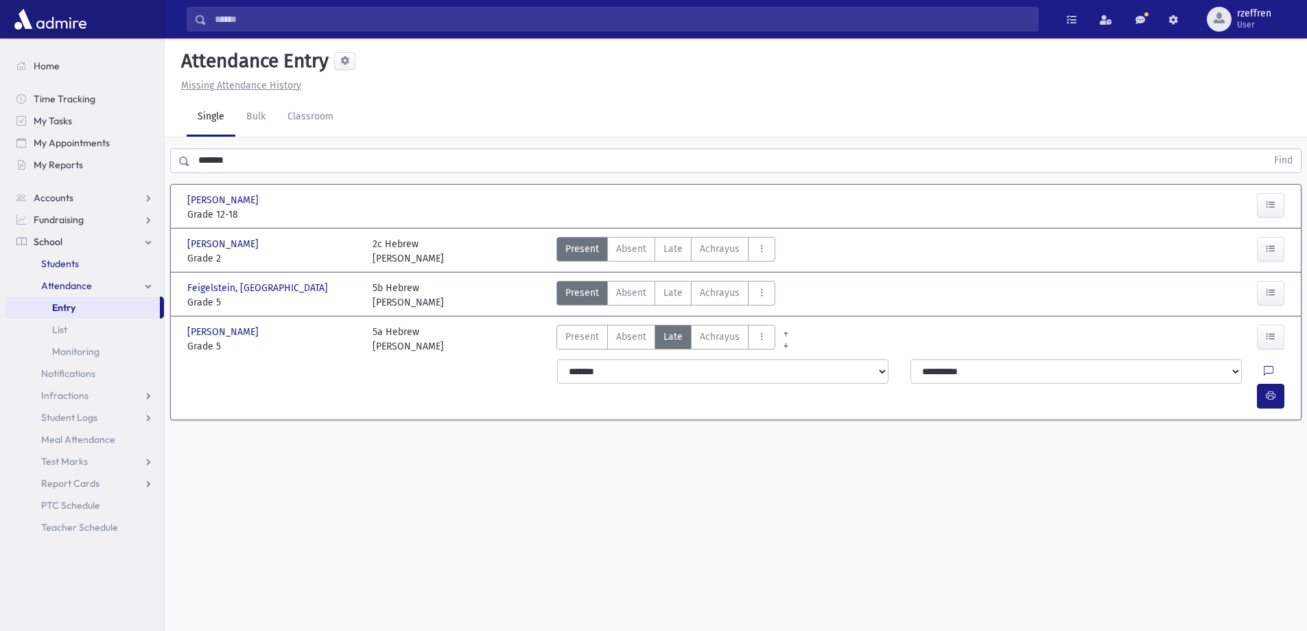
click at [61, 263] on span "Students" at bounding box center [60, 263] width 38 height 12
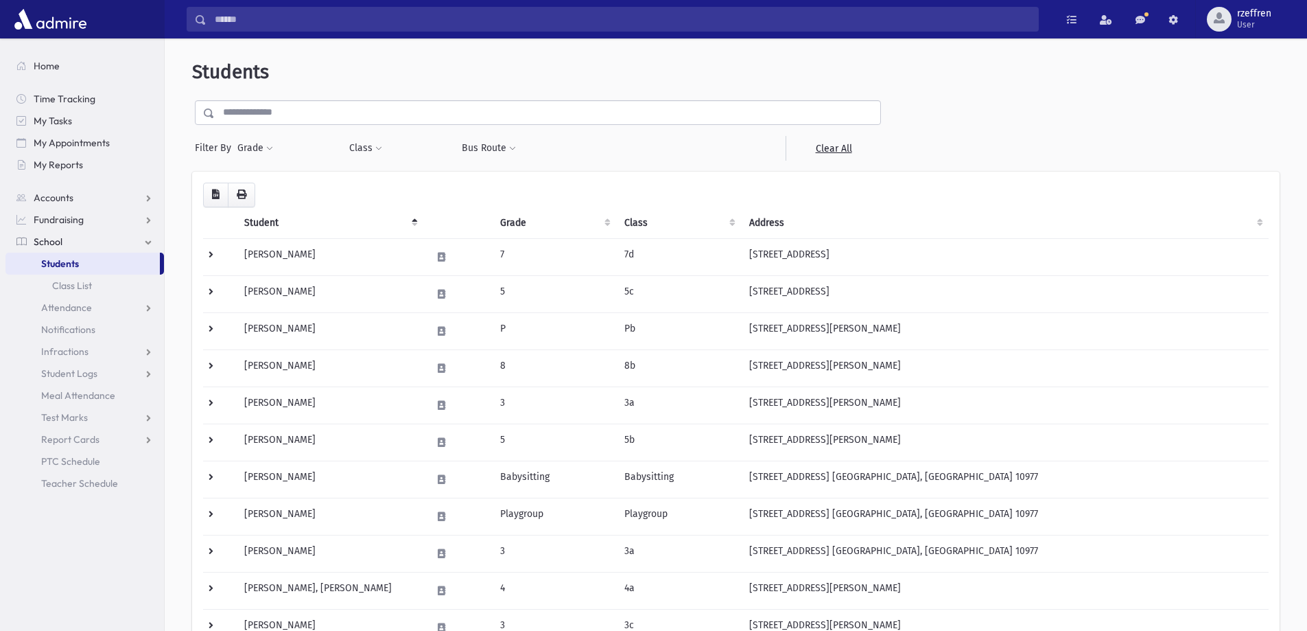
click at [246, 120] on input "text" at bounding box center [548, 112] width 666 height 25
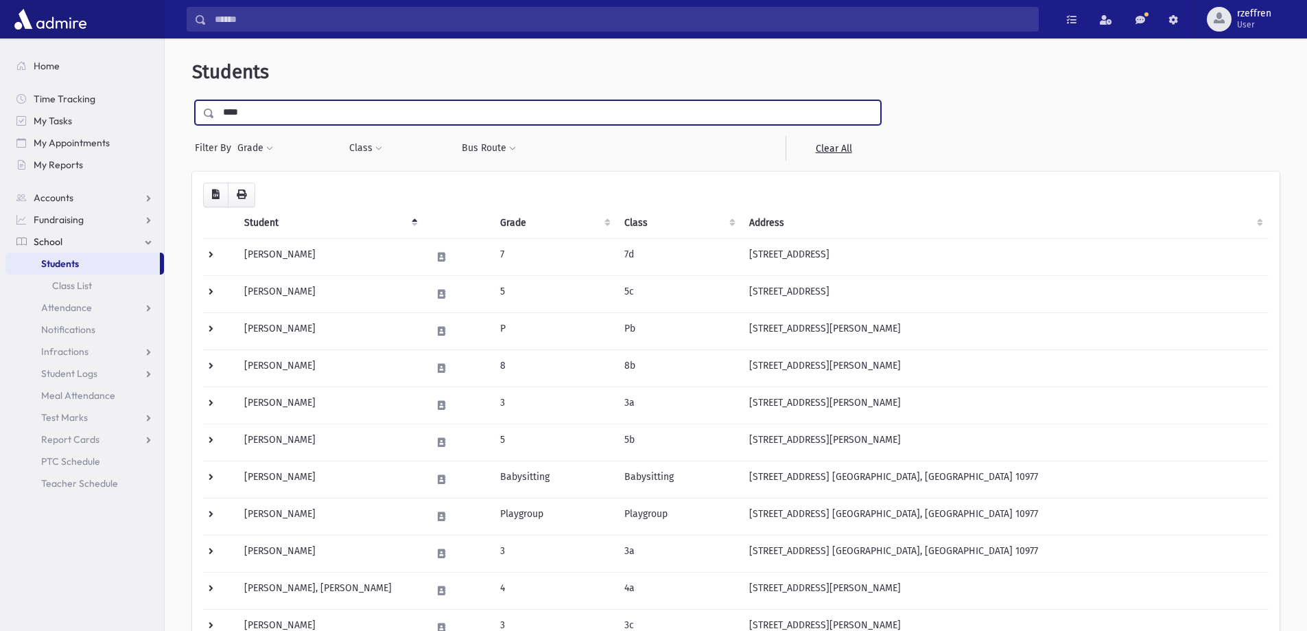
type input "****"
click at [192, 100] on input "submit" at bounding box center [211, 109] width 38 height 19
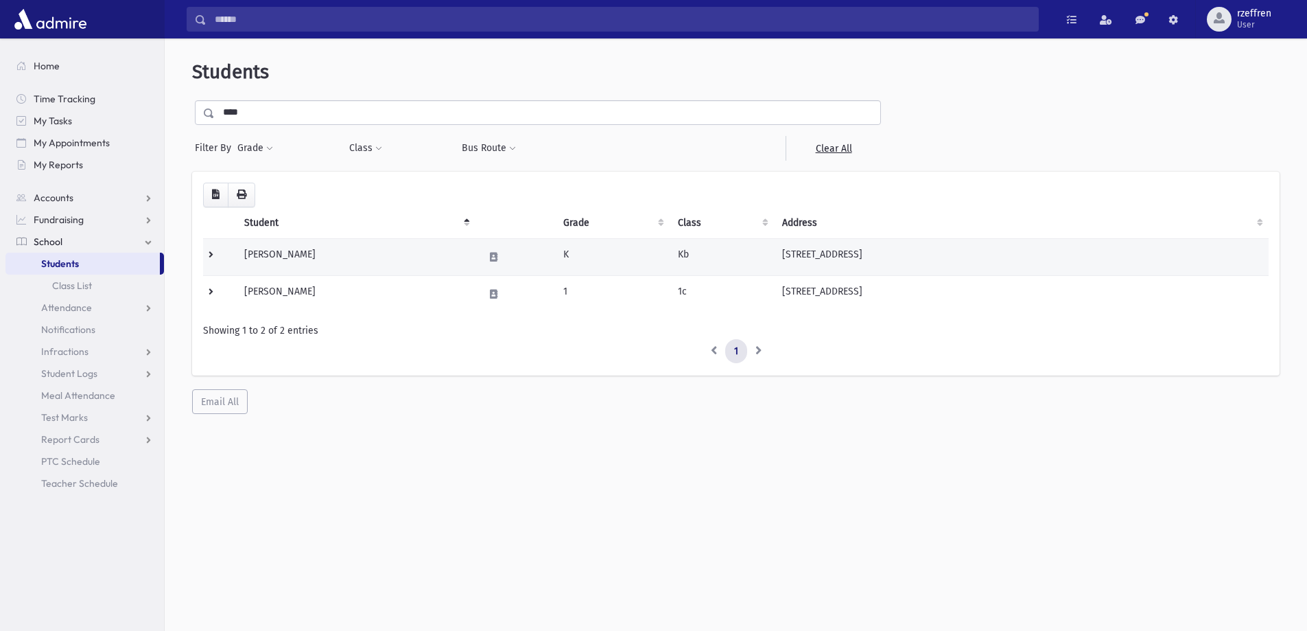
click at [213, 257] on td at bounding box center [219, 256] width 33 height 37
